Goal: Information Seeking & Learning: Learn about a topic

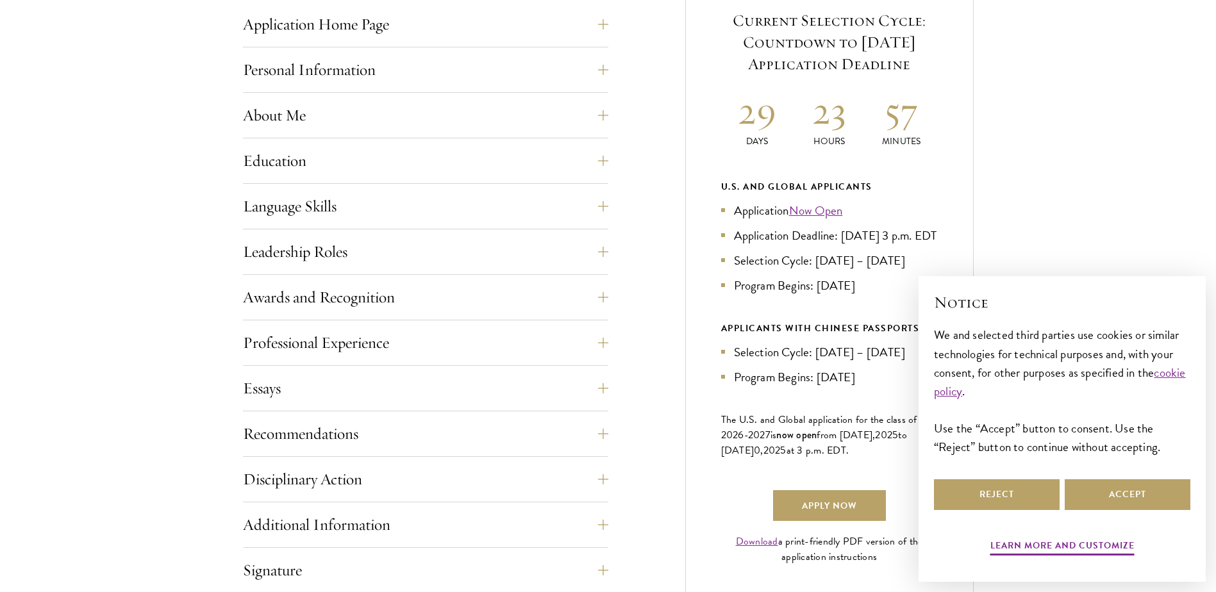
scroll to position [577, 0]
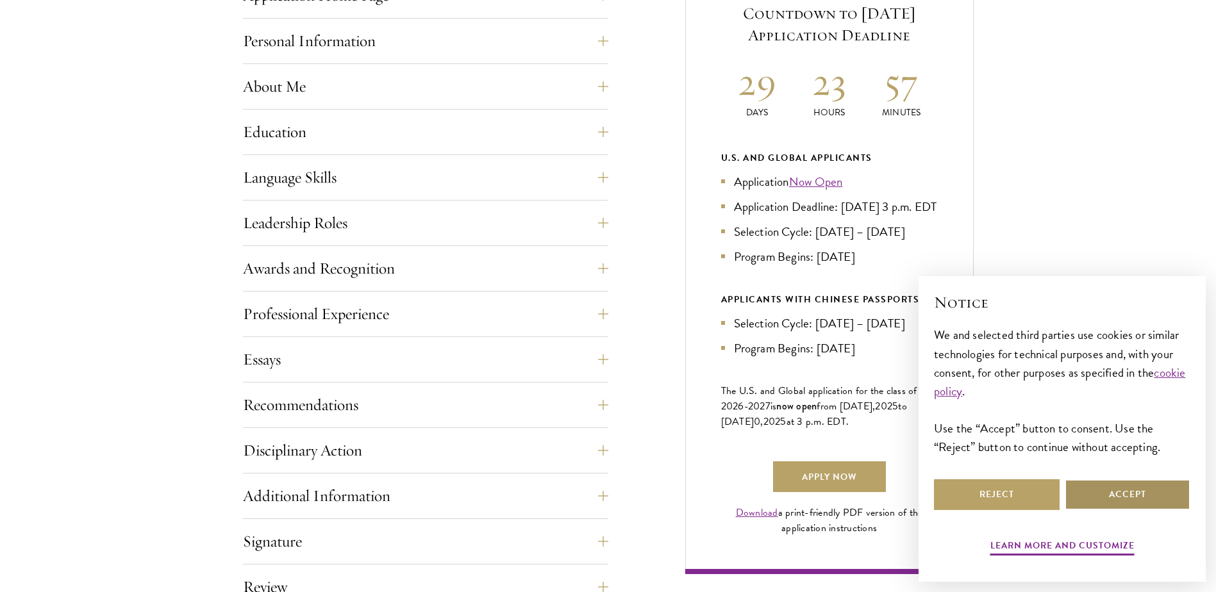
click at [1124, 495] on button "Accept" at bounding box center [1128, 495] width 126 height 31
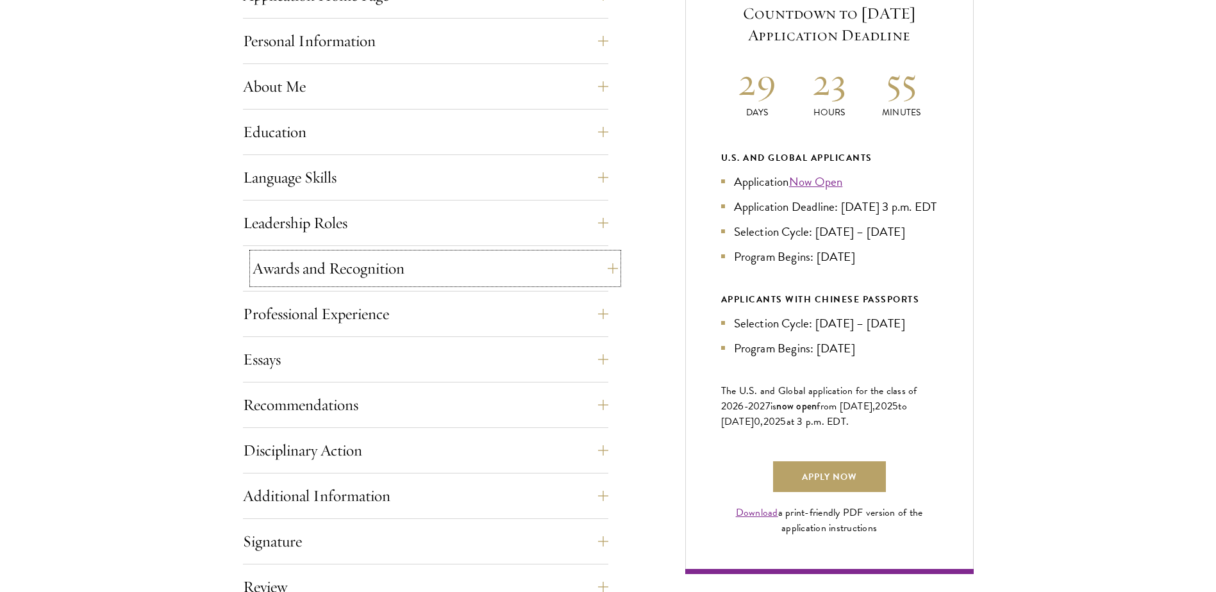
click at [606, 268] on button "Awards and Recognition" at bounding box center [435, 268] width 365 height 31
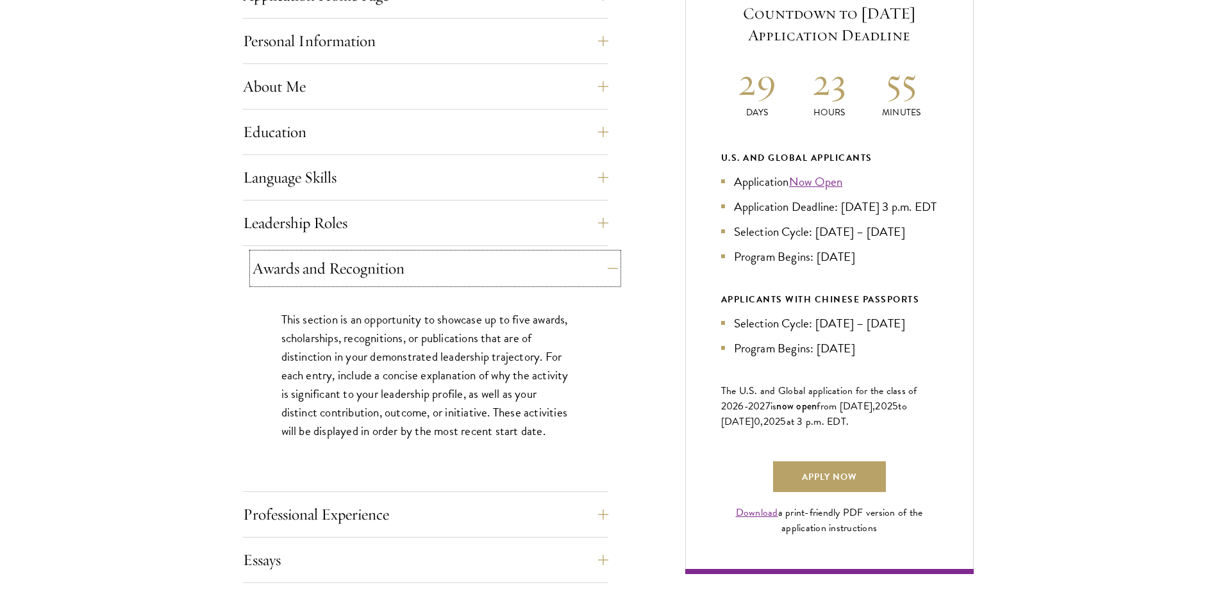
click at [604, 267] on button "Awards and Recognition" at bounding box center [435, 268] width 365 height 31
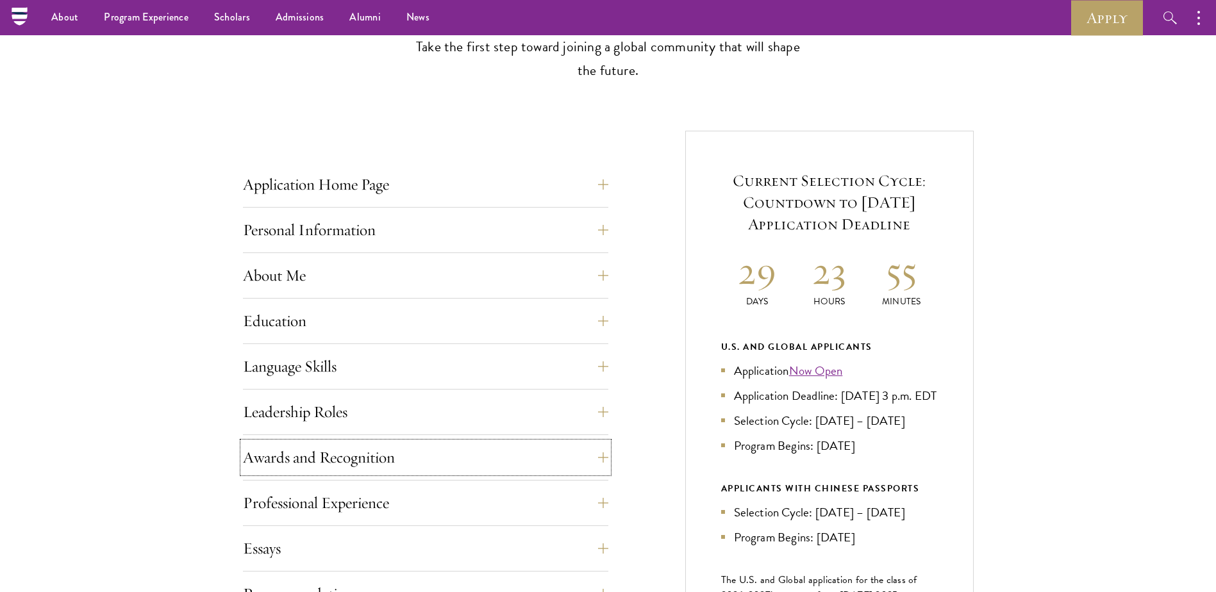
scroll to position [385, 0]
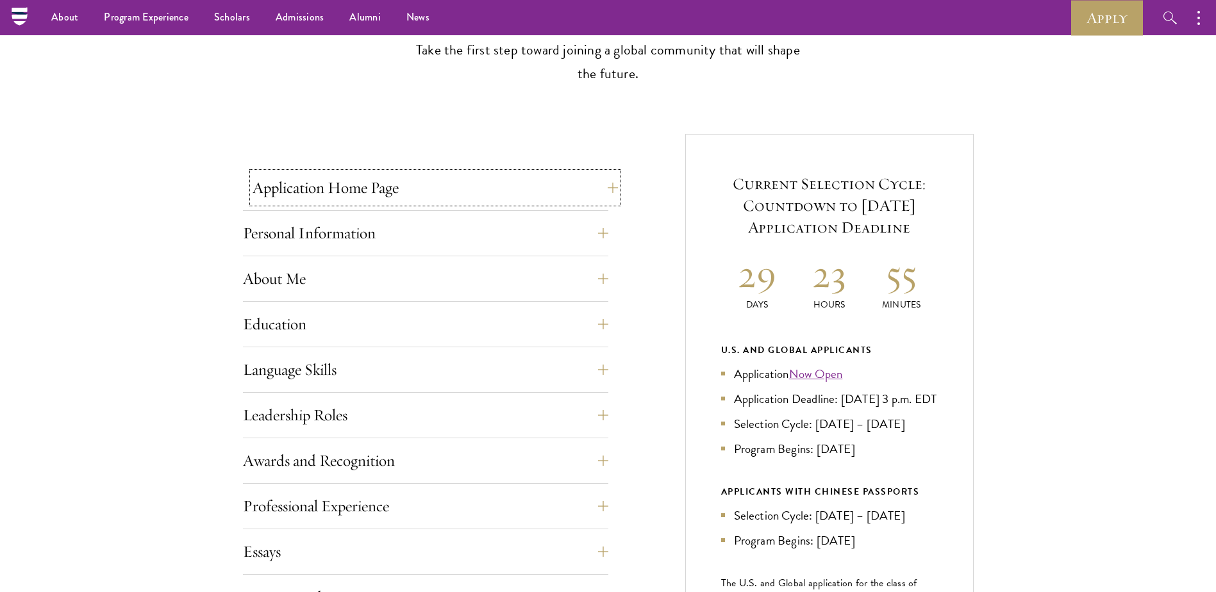
click at [604, 196] on button "Application Home Page" at bounding box center [435, 187] width 365 height 31
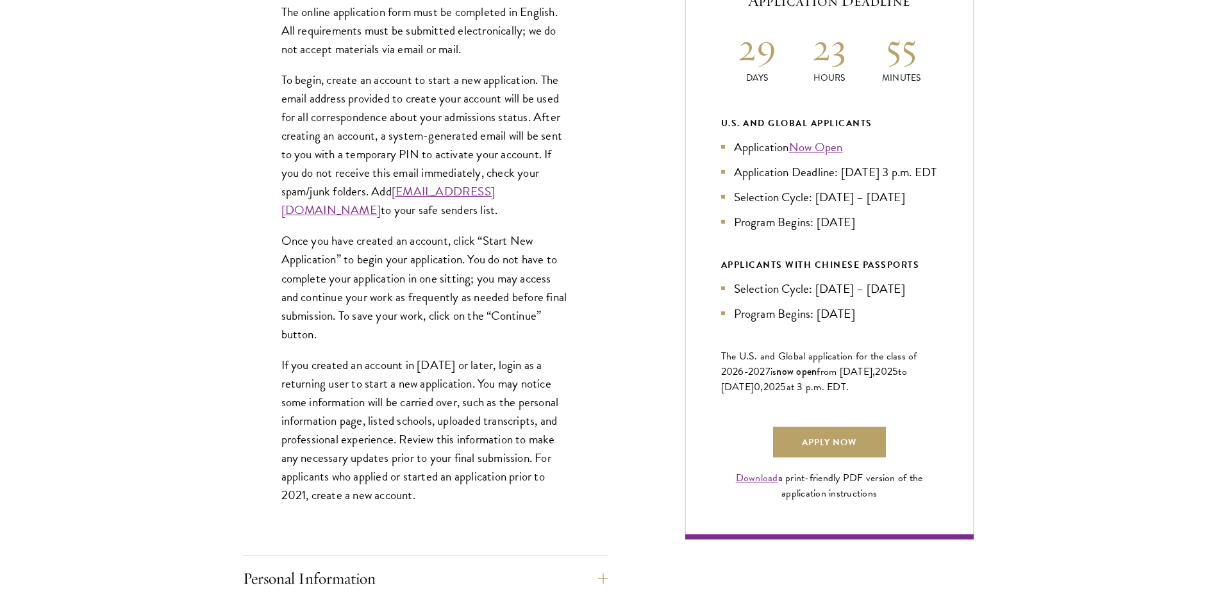
scroll to position [641, 0]
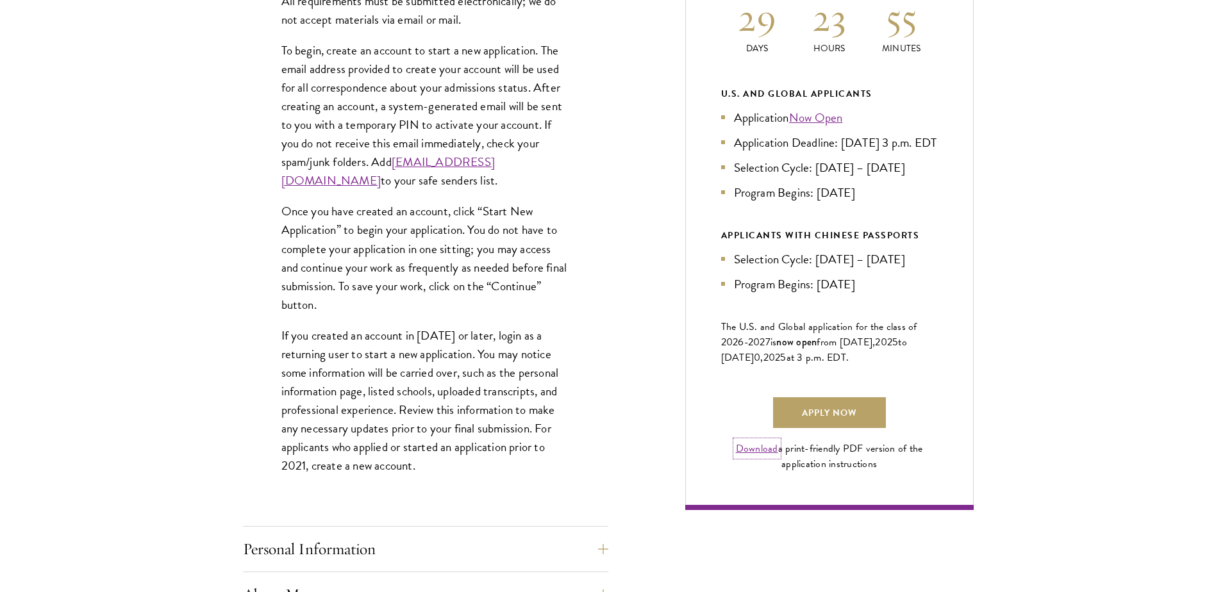
click at [766, 456] on link "Download" at bounding box center [757, 448] width 42 height 15
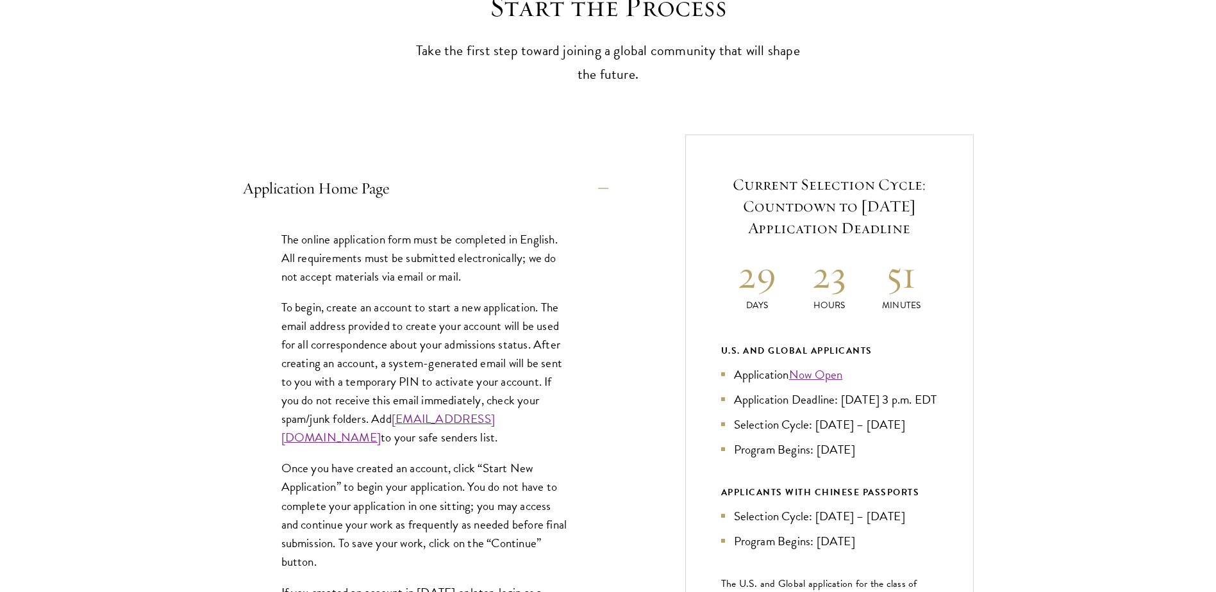
scroll to position [385, 0]
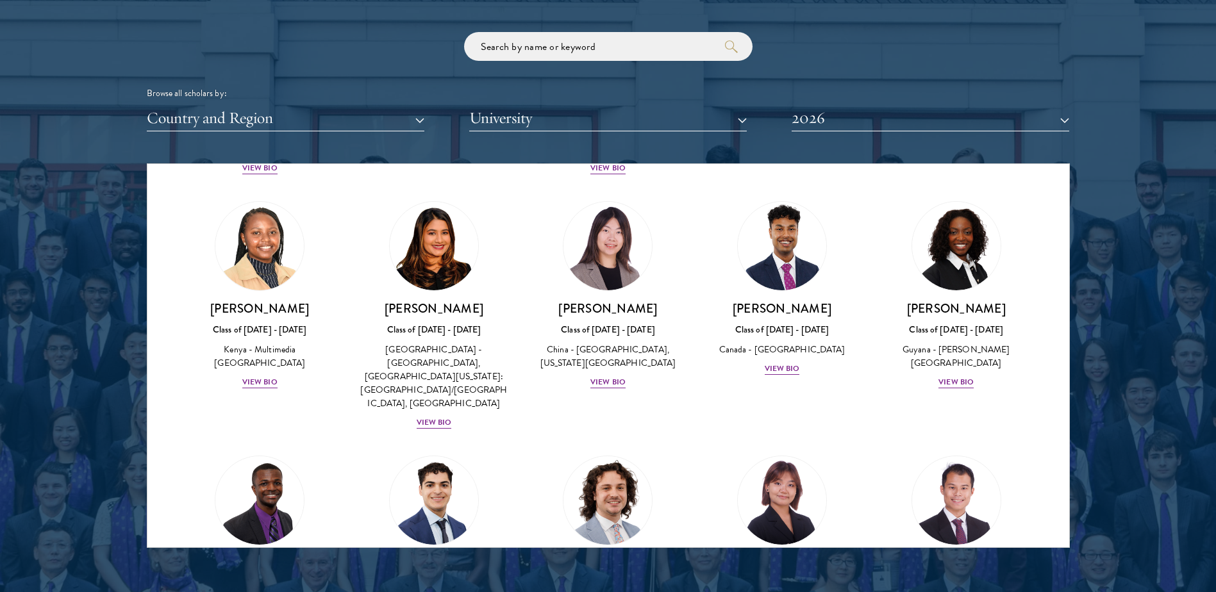
scroll to position [1923, 0]
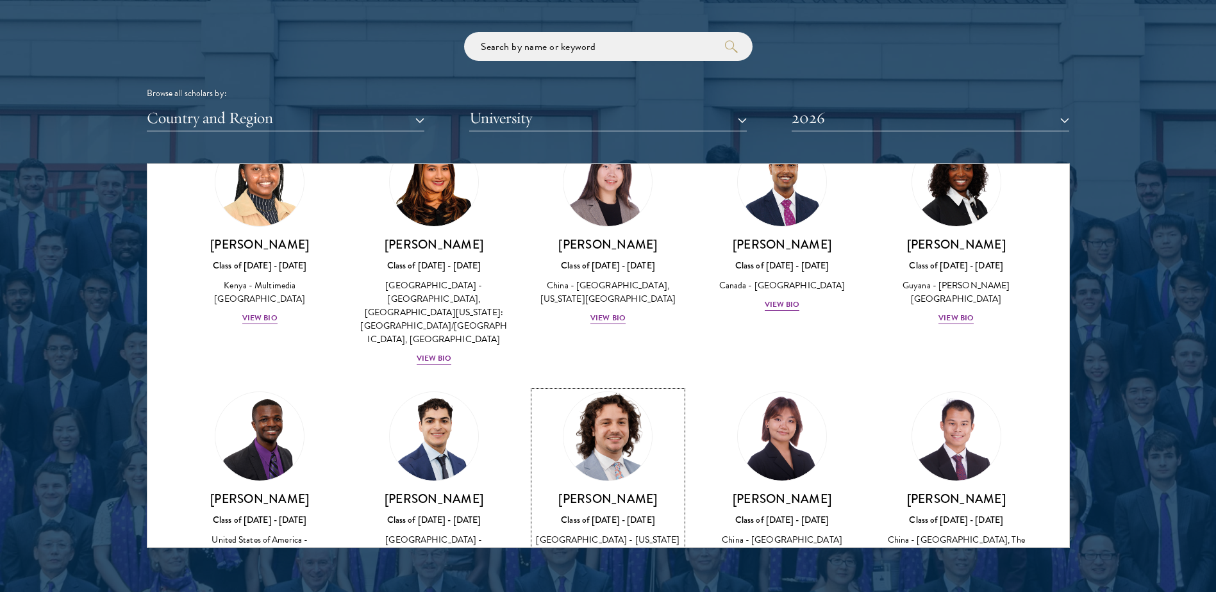
click at [622, 388] on img at bounding box center [608, 436] width 97 height 97
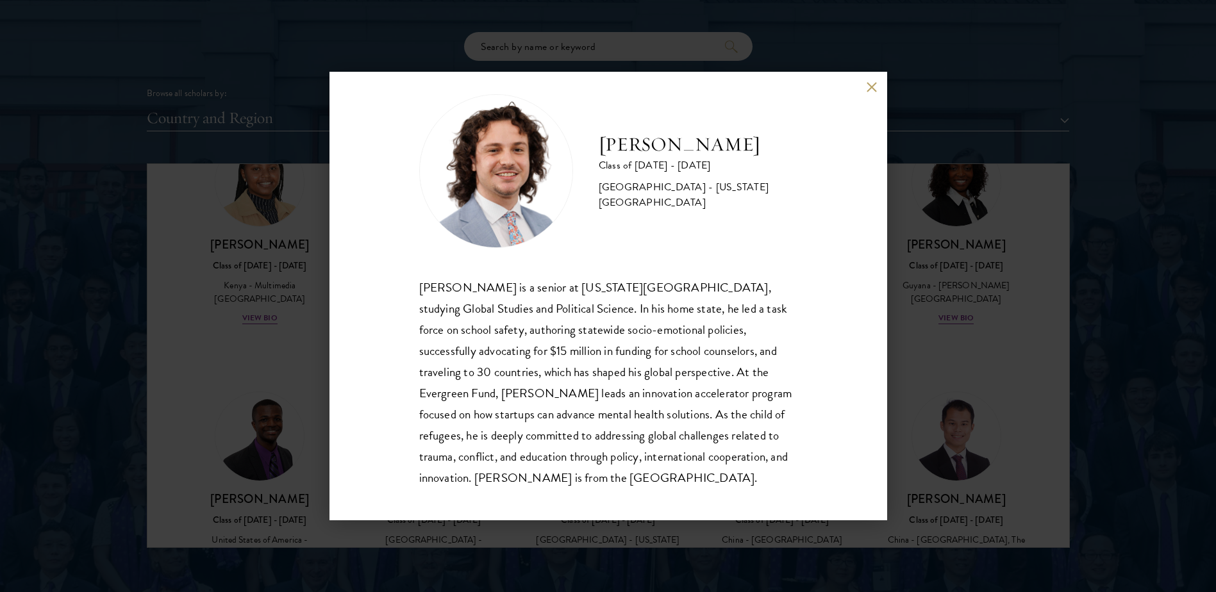
scroll to position [22, 0]
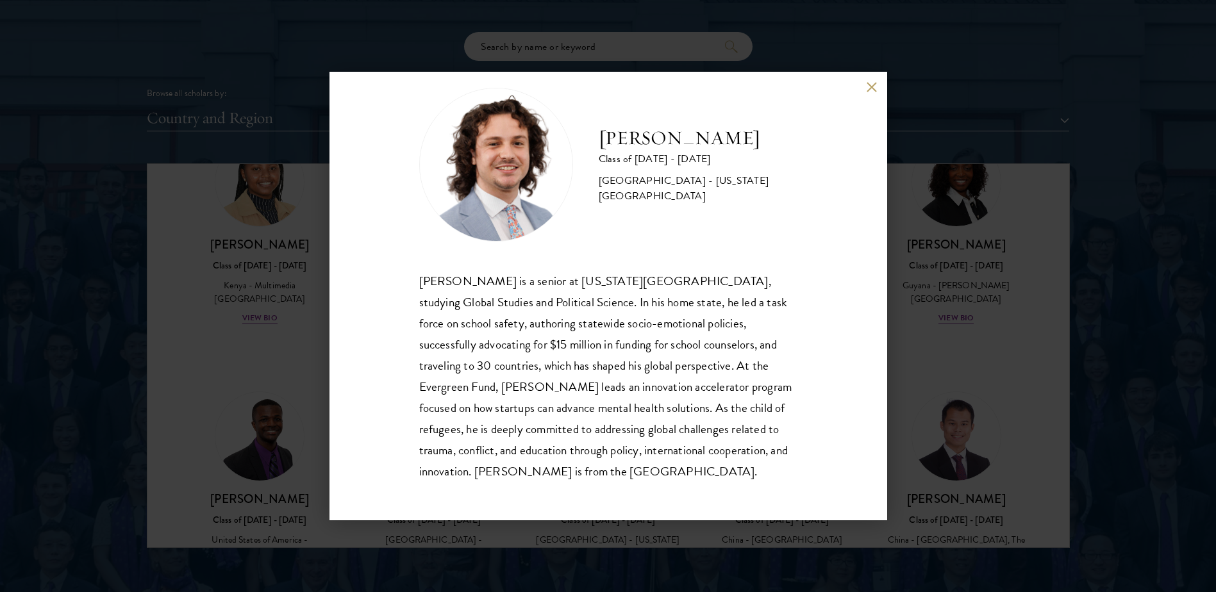
click at [937, 369] on div "[PERSON_NAME] Class of [DATE] - [DATE] [GEOGRAPHIC_DATA] - [US_STATE][GEOGRAPHI…" at bounding box center [608, 296] width 1216 height 592
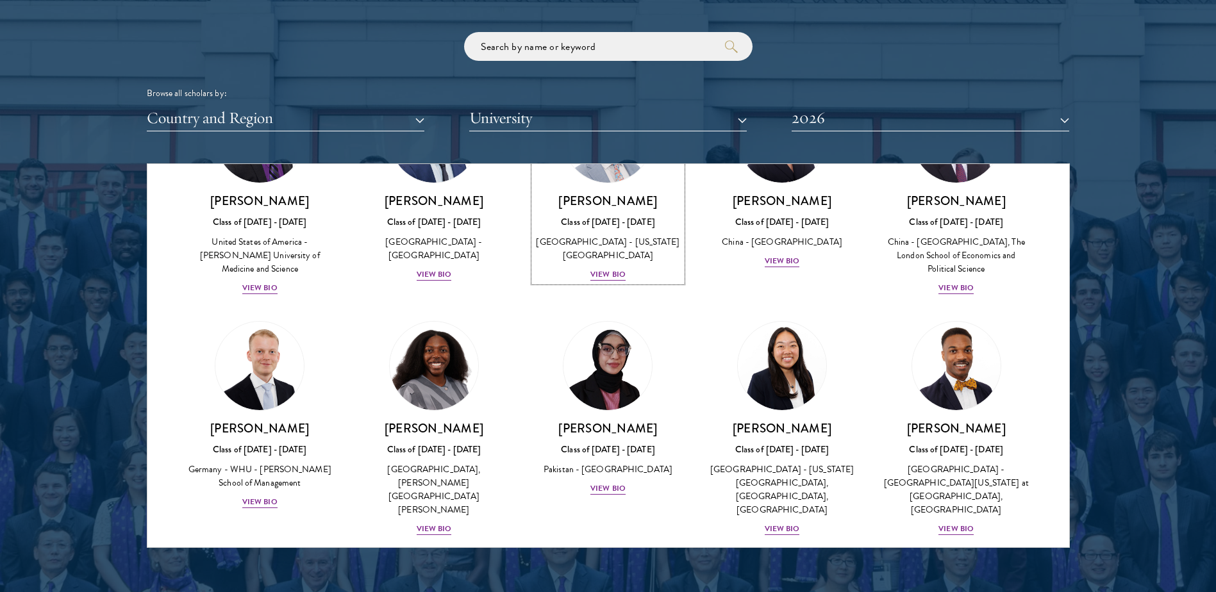
scroll to position [2244, 0]
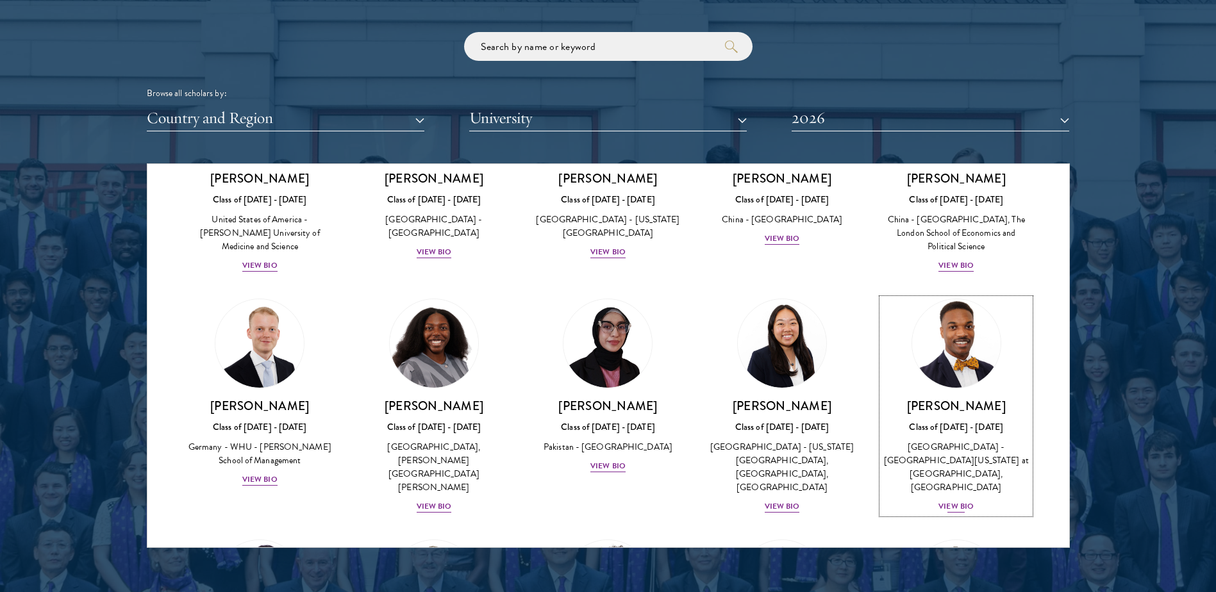
click at [939, 440] on div "[GEOGRAPHIC_DATA] - [GEOGRAPHIC_DATA][US_STATE] at [GEOGRAPHIC_DATA], [GEOGRAPH…" at bounding box center [956, 467] width 149 height 54
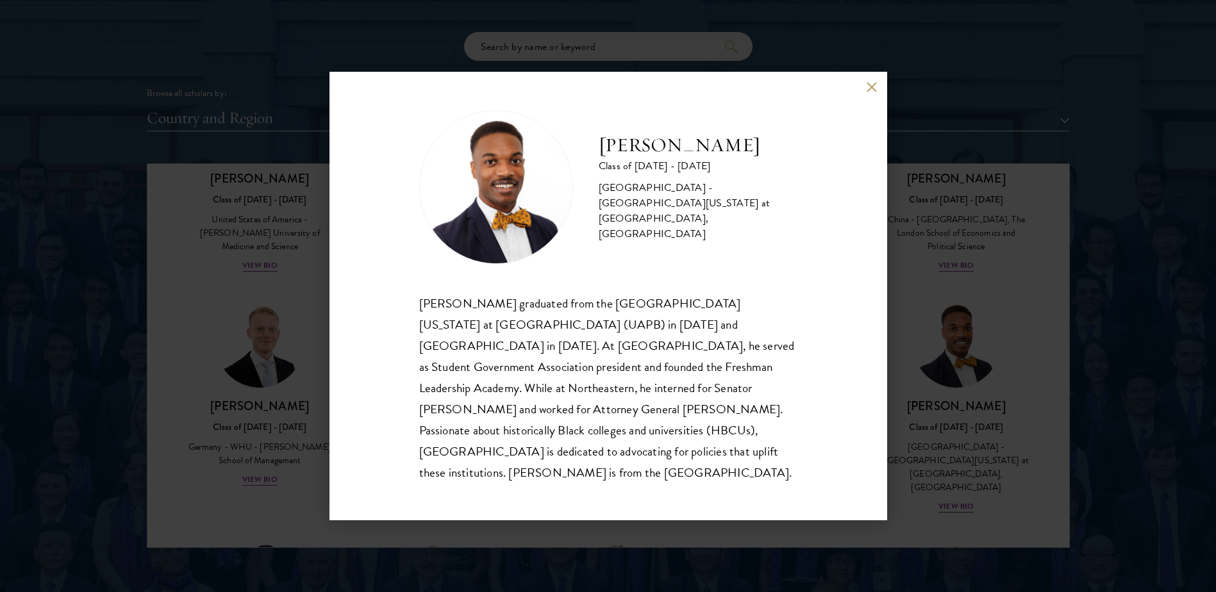
click at [915, 353] on div "[PERSON_NAME] Class of [DATE] - [DATE] [GEOGRAPHIC_DATA] - [GEOGRAPHIC_DATA][US…" at bounding box center [608, 296] width 1216 height 592
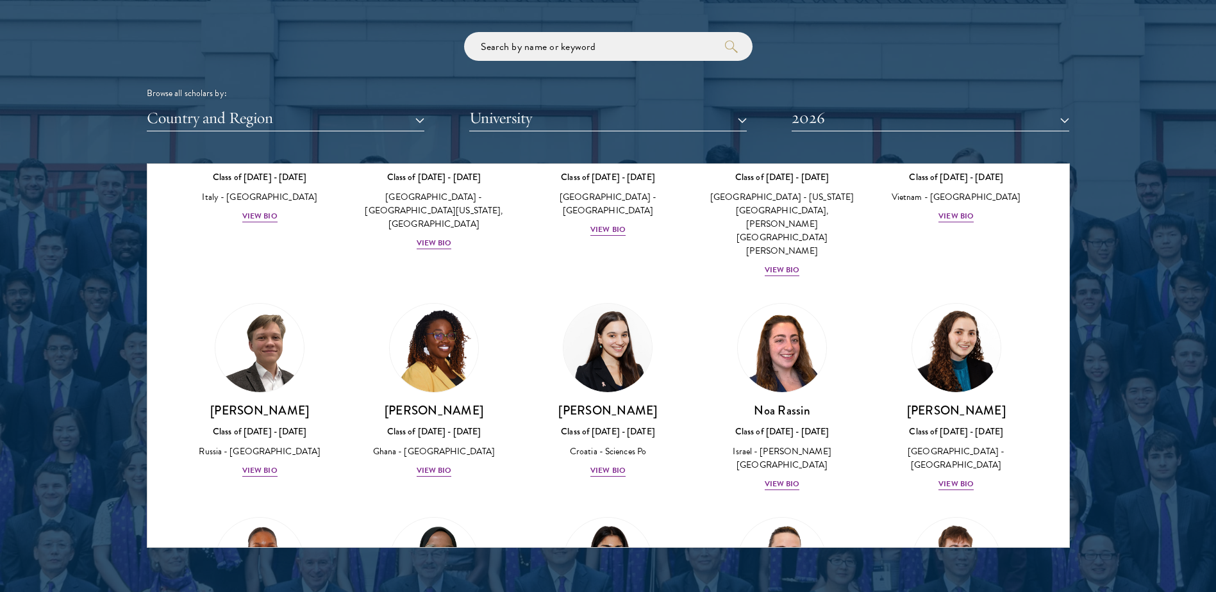
scroll to position [4609, 0]
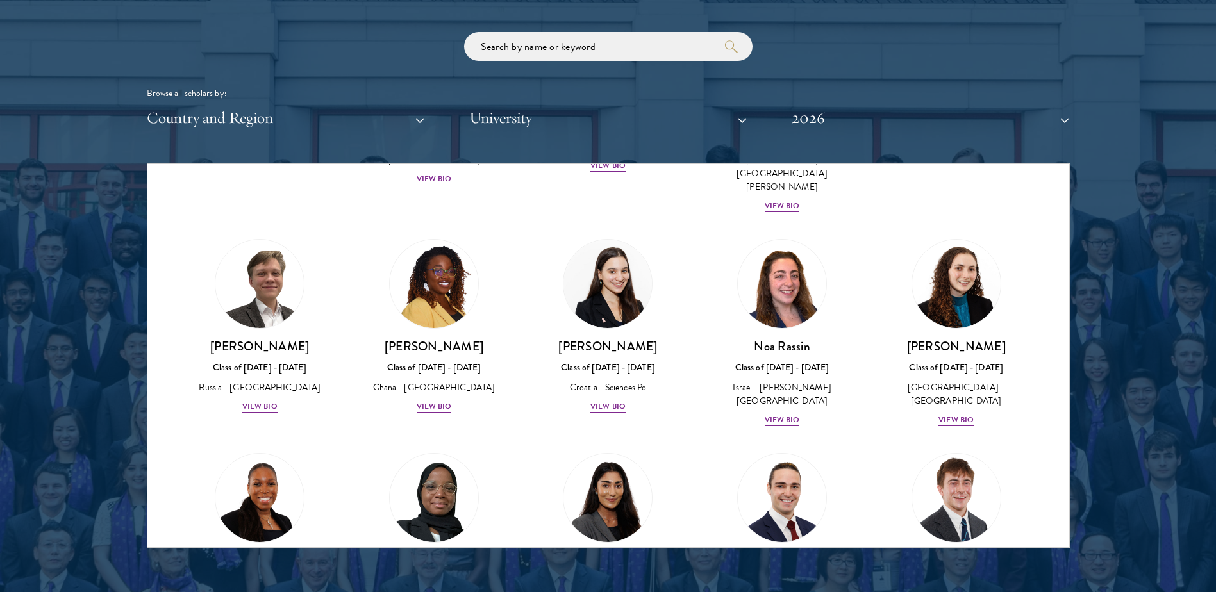
click at [938, 449] on img at bounding box center [956, 497] width 97 height 97
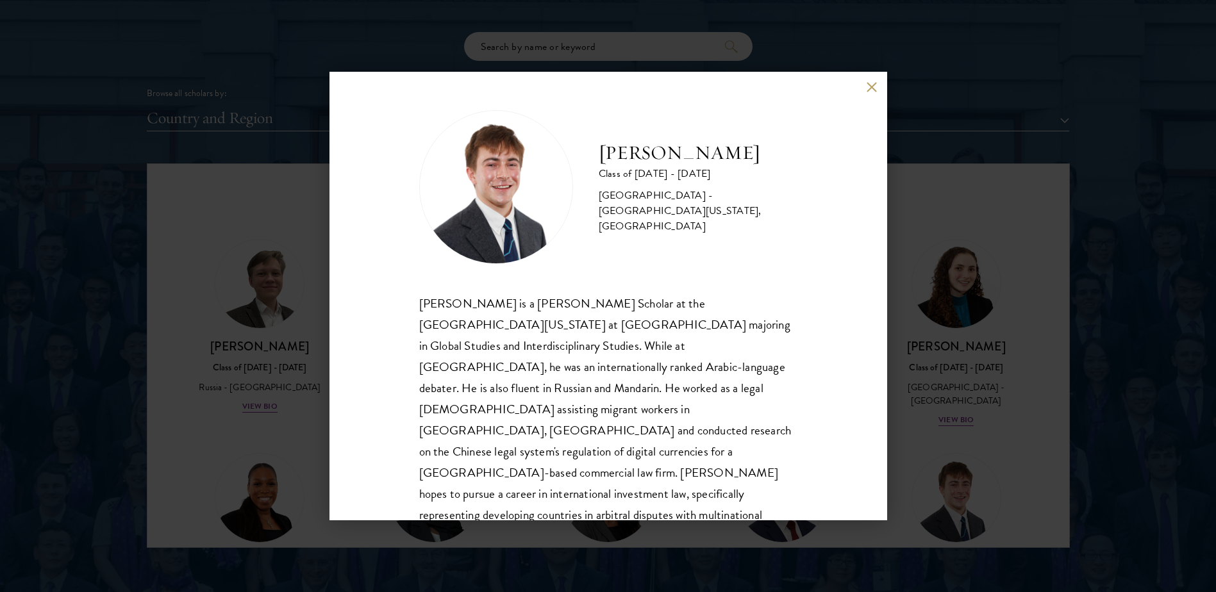
scroll to position [1, 0]
click at [906, 356] on div "[PERSON_NAME] Class of [DATE] - [DATE] [GEOGRAPHIC_DATA] - [GEOGRAPHIC_DATA][US…" at bounding box center [608, 296] width 1216 height 592
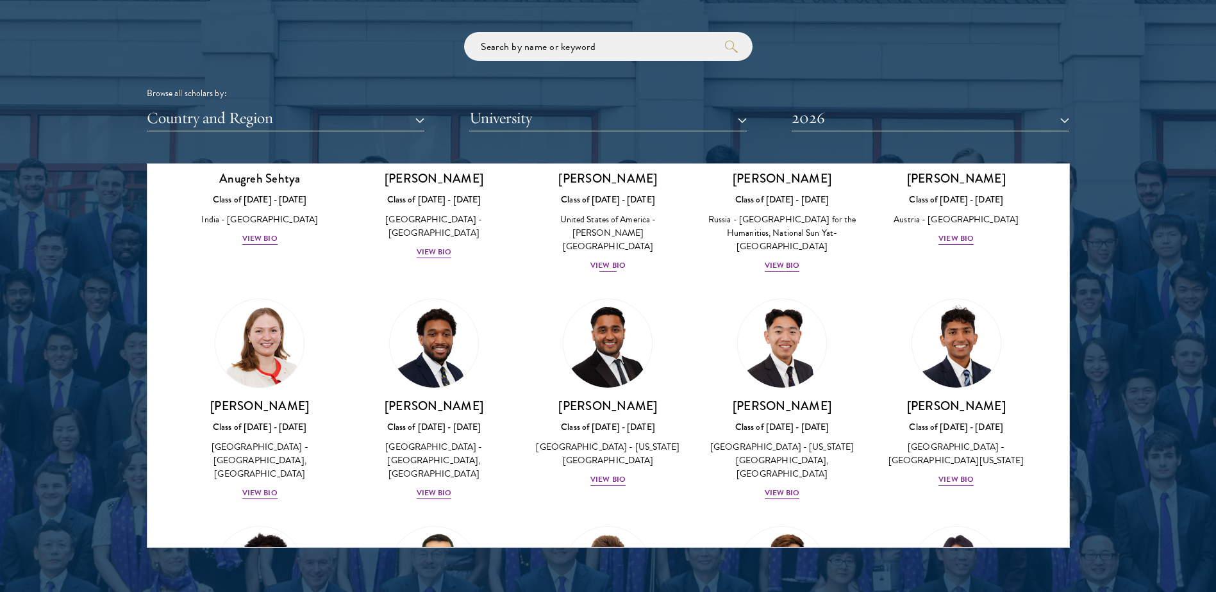
scroll to position [5229, 0]
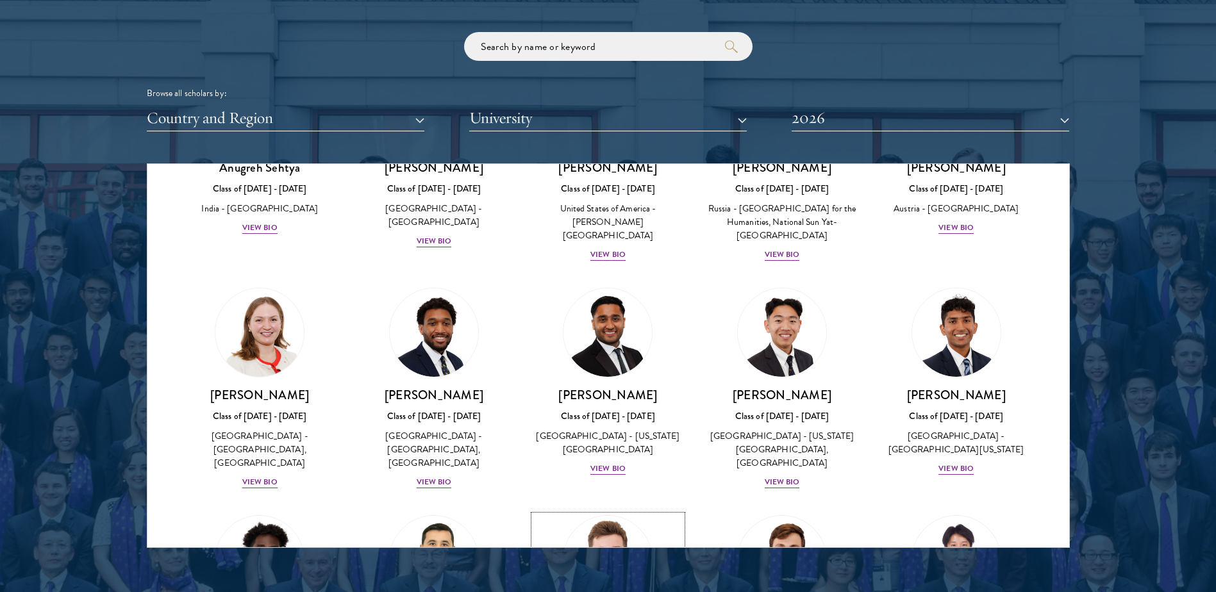
click at [633, 512] on img at bounding box center [608, 560] width 97 height 97
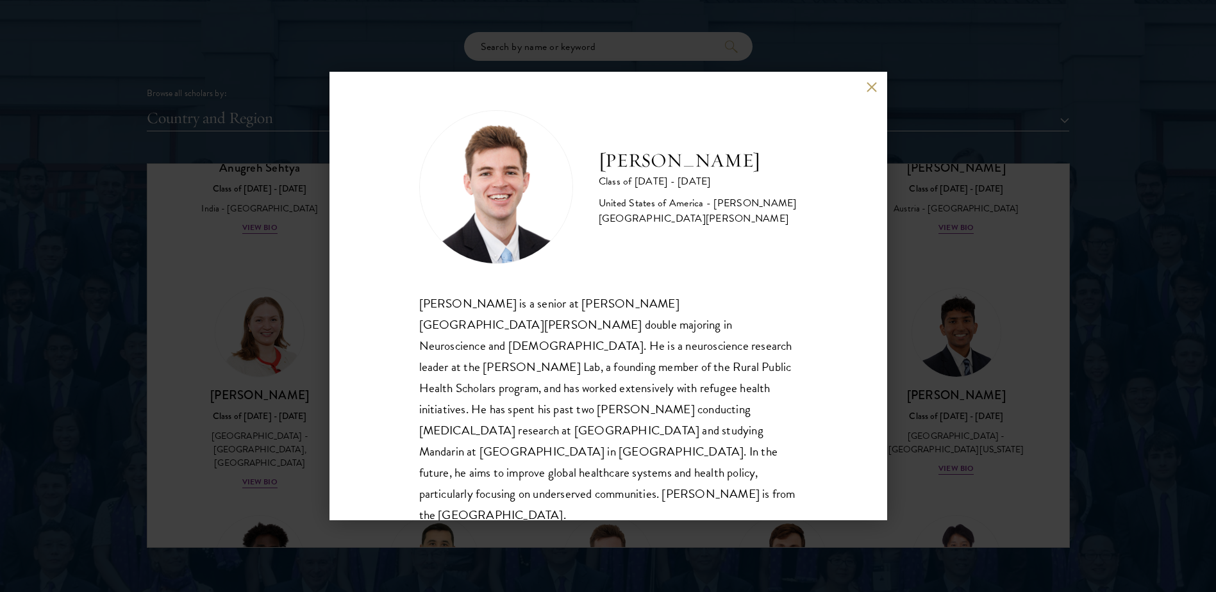
scroll to position [1, 0]
click at [930, 358] on div "[PERSON_NAME] Class of [DATE] - [DATE] [GEOGRAPHIC_DATA] - [PERSON_NAME][GEOGRA…" at bounding box center [608, 296] width 1216 height 592
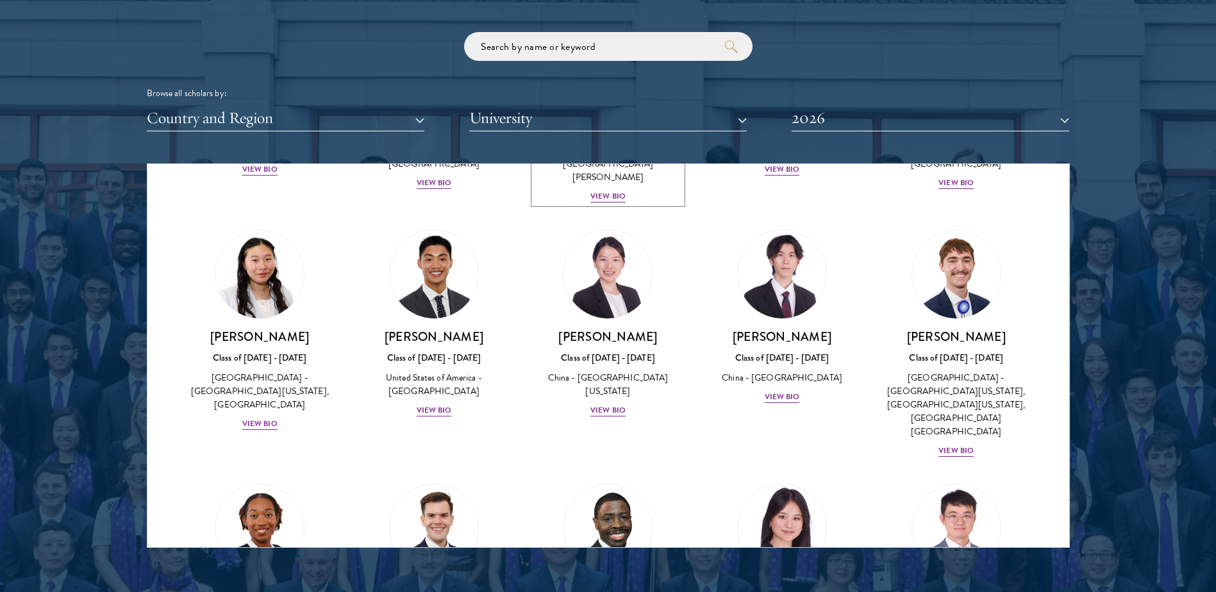
scroll to position [5757, 0]
click at [448, 583] on h3 "[PERSON_NAME]" at bounding box center [434, 591] width 149 height 16
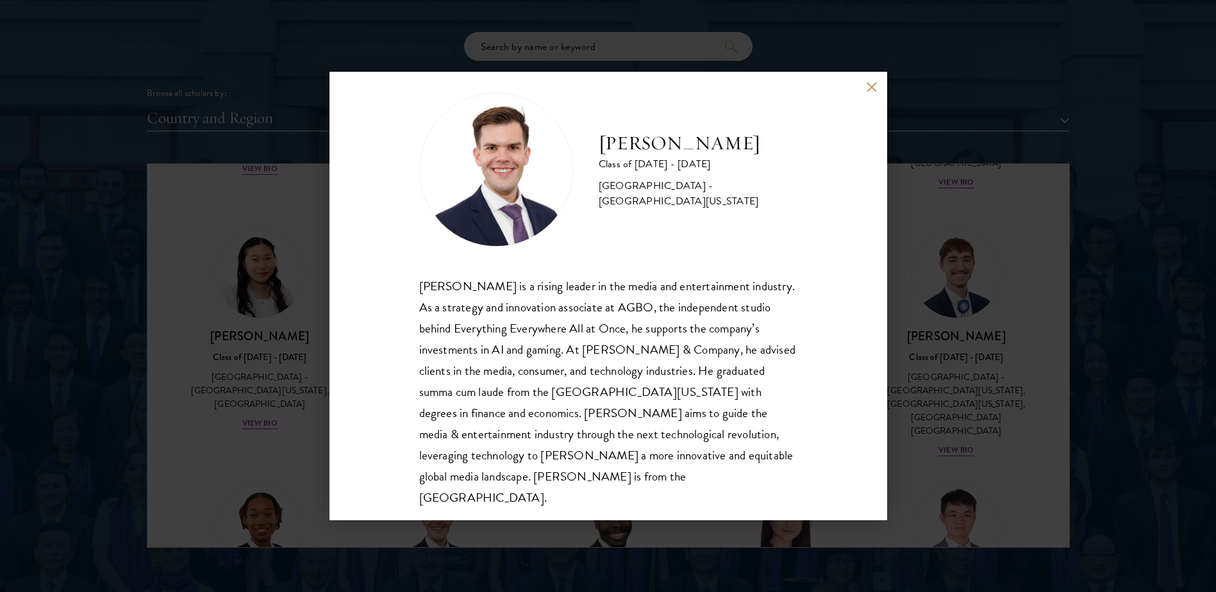
scroll to position [22, 0]
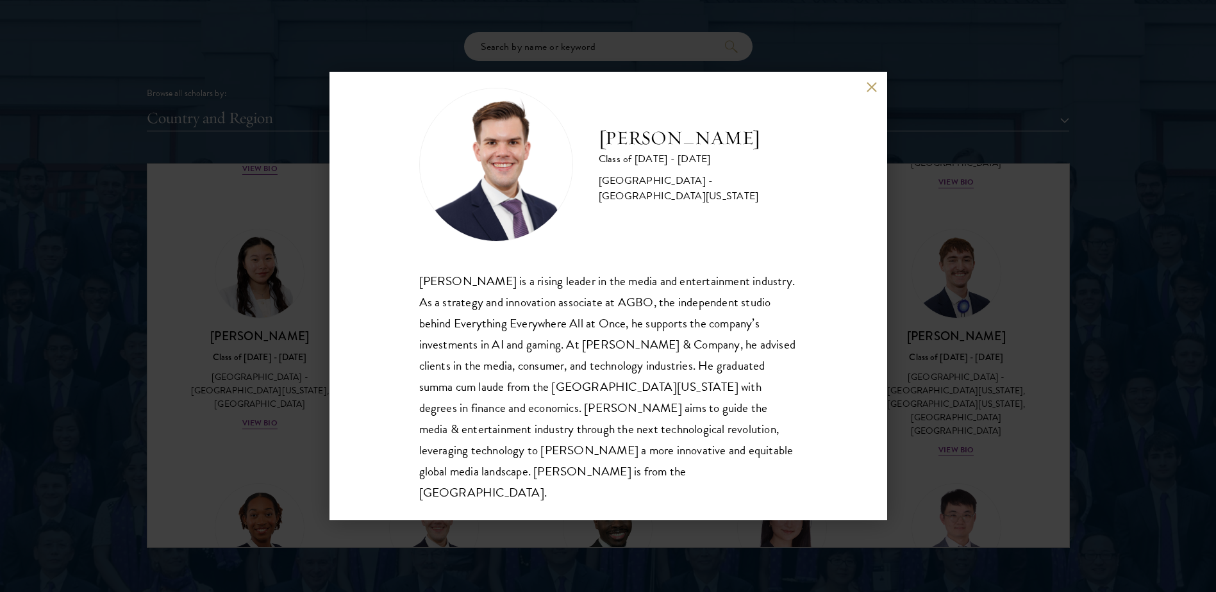
click at [920, 369] on div "[PERSON_NAME] Class of [DATE] - [DATE] [GEOGRAPHIC_DATA] - [GEOGRAPHIC_DATA][US…" at bounding box center [608, 296] width 1216 height 592
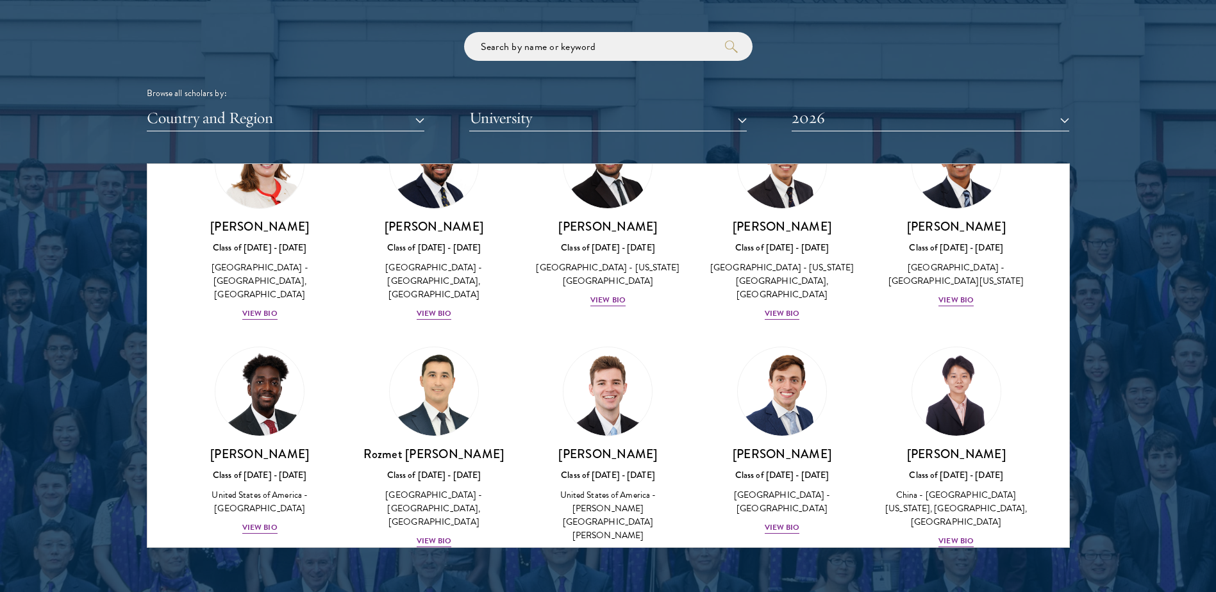
scroll to position [5390, 0]
